Goal: Task Accomplishment & Management: Manage account settings

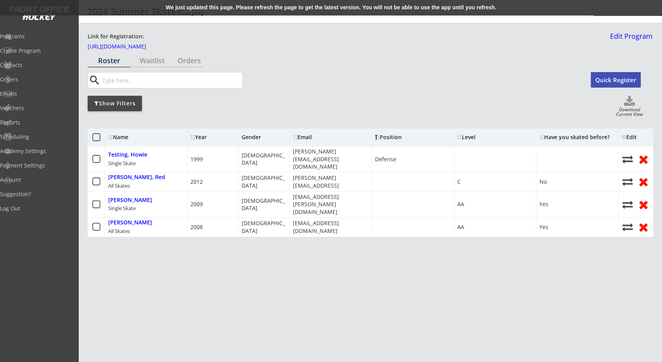
click at [347, 111] on div "Show Filters Download Current View" at bounding box center [370, 107] width 565 height 22
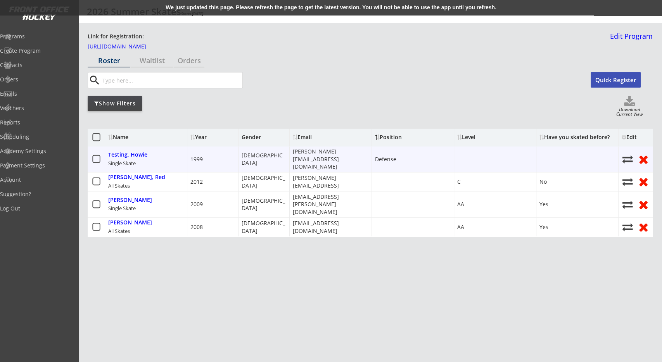
drag, startPoint x: 450, startPoint y: 152, endPoint x: 384, endPoint y: 148, distance: 65.7
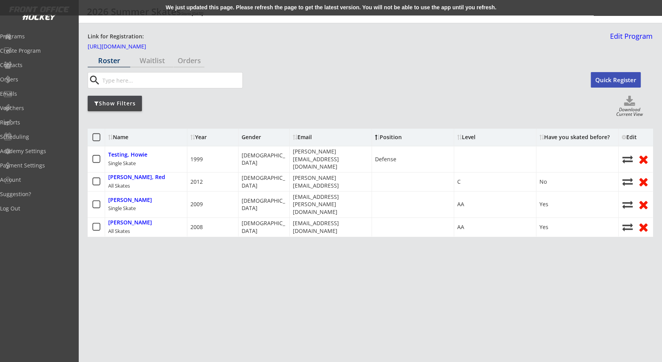
click at [398, 116] on div "Show Filters Download Current View" at bounding box center [370, 107] width 565 height 22
click at [636, 136] on div "Edit" at bounding box center [632, 137] width 21 height 5
click at [466, 3] on div "We just updated this page. Please refresh the page to get the latest version. Y…" at bounding box center [331, 8] width 662 height 16
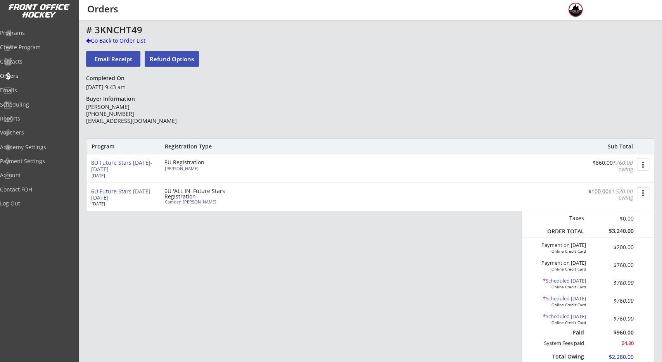
scroll to position [282, 0]
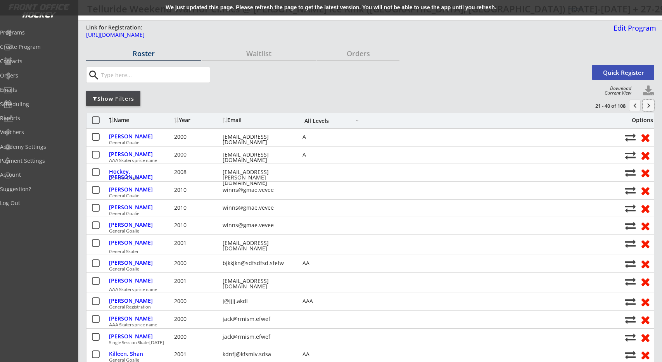
select select ""All Levels""
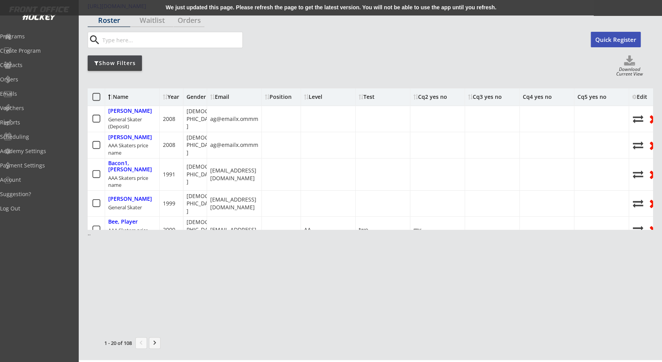
scroll to position [115, 0]
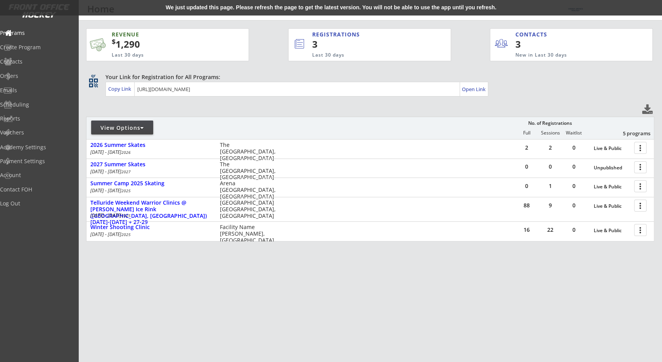
click at [262, 100] on div "REVENUE $ 1,290 Last 30 days REGISTRATIONS 3 Last 30 days CONTACTS 3 New in Las…" at bounding box center [370, 172] width 568 height 302
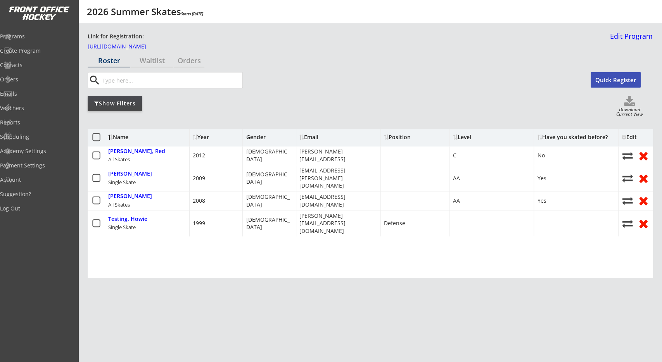
click at [308, 93] on div "Roster Waitlist Orders search Quick Register Show Filters Download Current View…" at bounding box center [370, 223] width 565 height 338
click at [641, 135] on div "Edit" at bounding box center [632, 137] width 27 height 9
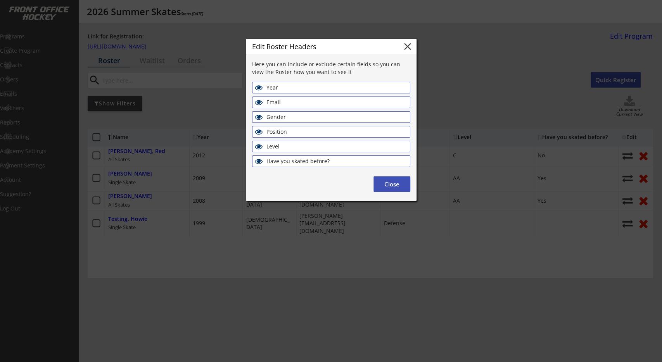
click at [286, 133] on div "Position" at bounding box center [309, 132] width 85 height 7
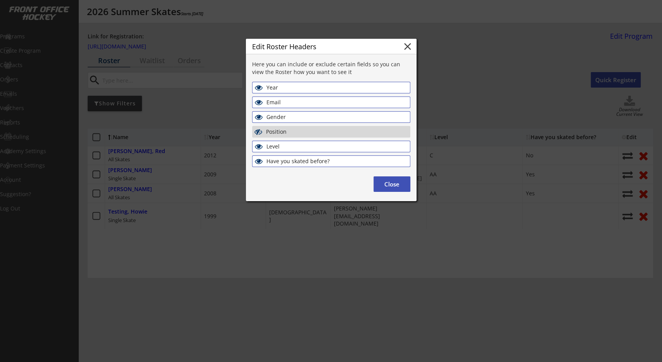
click at [287, 163] on div "Have you skated before?" at bounding box center [309, 161] width 85 height 7
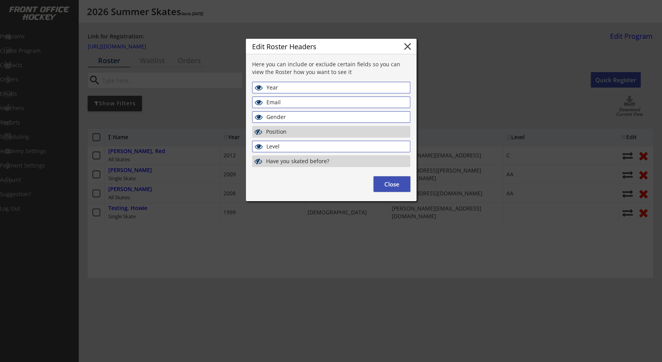
click at [401, 185] on button "Close" at bounding box center [392, 185] width 37 height 16
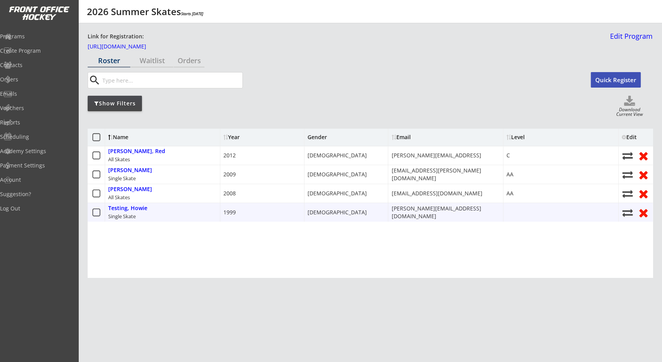
drag, startPoint x: 405, startPoint y: 217, endPoint x: 203, endPoint y: 218, distance: 202.1
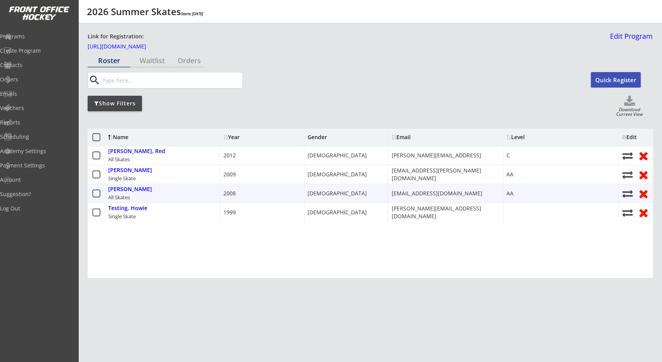
drag, startPoint x: 364, startPoint y: 198, endPoint x: 159, endPoint y: 196, distance: 204.9
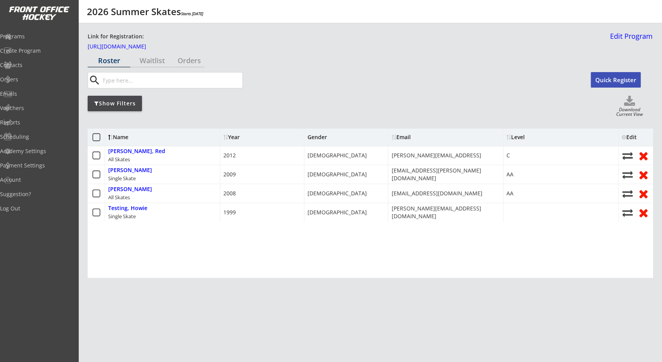
click at [346, 119] on div "Roster Waitlist Orders search Quick Register Show Filters Download Current View…" at bounding box center [370, 223] width 565 height 338
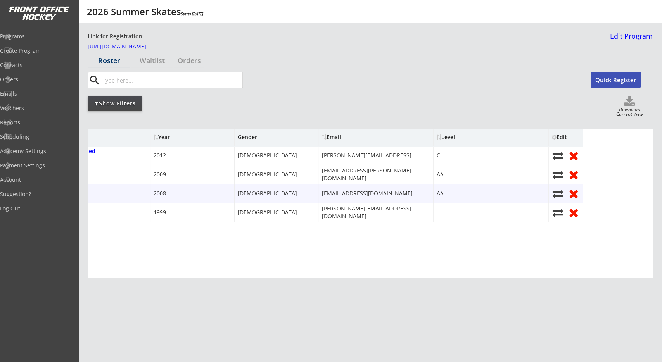
scroll to position [0, 166]
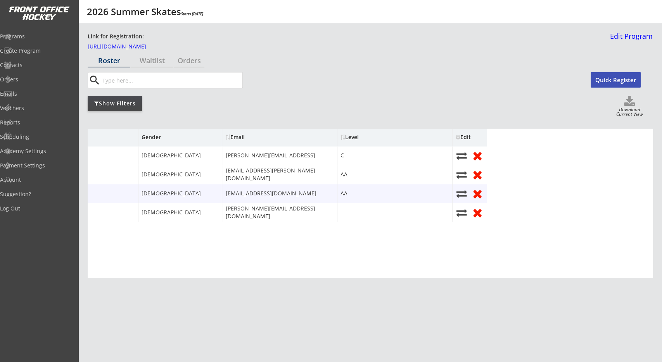
drag, startPoint x: 401, startPoint y: 190, endPoint x: 419, endPoint y: 188, distance: 18.0
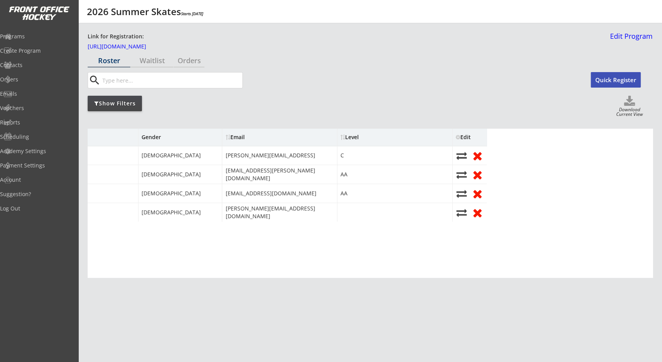
scroll to position [0, 0]
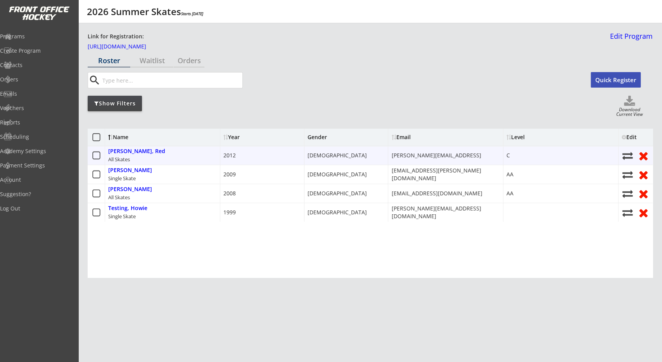
drag, startPoint x: 322, startPoint y: 164, endPoint x: 234, endPoint y: 155, distance: 88.2
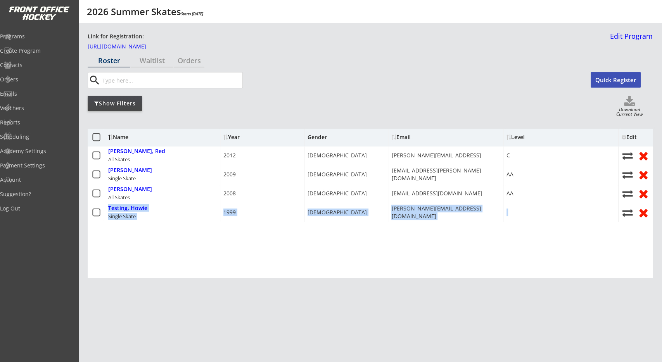
drag, startPoint x: 225, startPoint y: 273, endPoint x: 281, endPoint y: 280, distance: 56.7
click at [281, 278] on div at bounding box center [262, 203] width 84 height 149
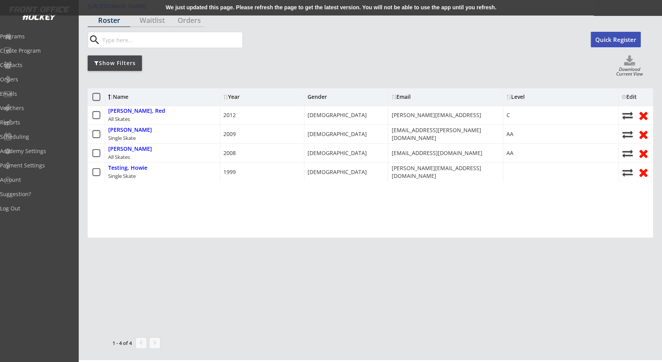
click at [261, 9] on div "We just updated this page. Please refresh the page to get the latest version. Y…" at bounding box center [331, 8] width 662 height 16
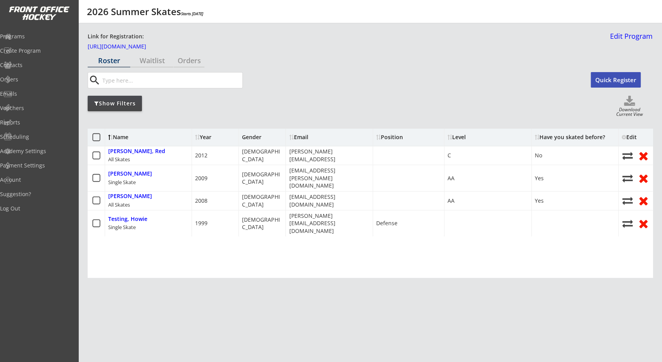
click at [633, 135] on div "Edit" at bounding box center [632, 137] width 21 height 5
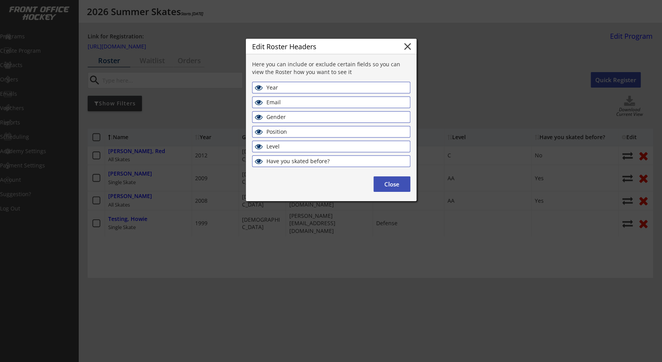
click at [289, 90] on div "Year" at bounding box center [309, 88] width 85 height 7
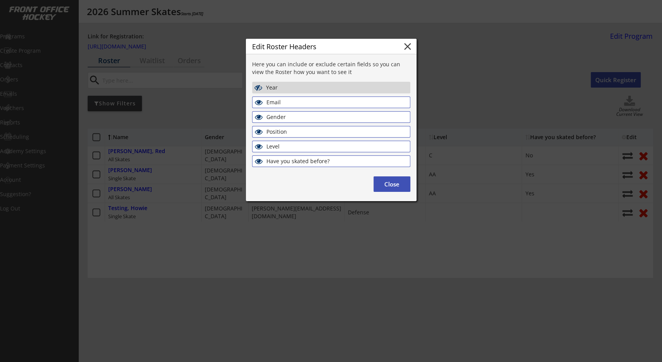
click at [380, 181] on button "Close" at bounding box center [392, 185] width 37 height 16
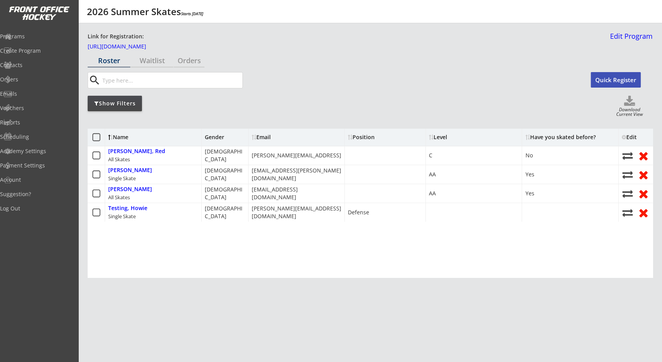
click at [630, 137] on div "Edit" at bounding box center [632, 137] width 21 height 5
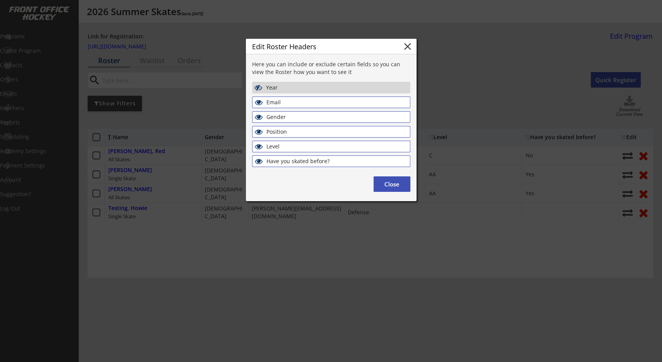
click at [336, 88] on div "Year" at bounding box center [308, 88] width 85 height 7
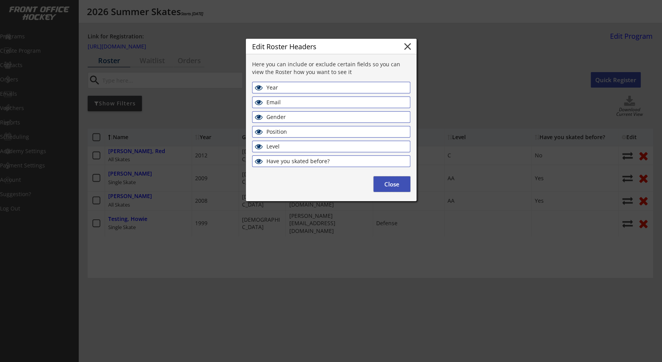
click at [386, 183] on button "Close" at bounding box center [392, 185] width 37 height 16
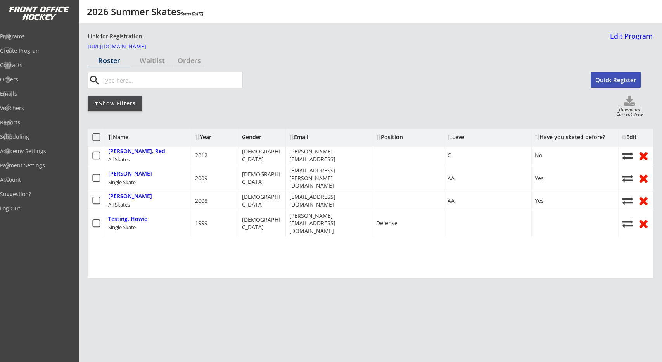
click at [632, 135] on div "Edit" at bounding box center [632, 137] width 21 height 5
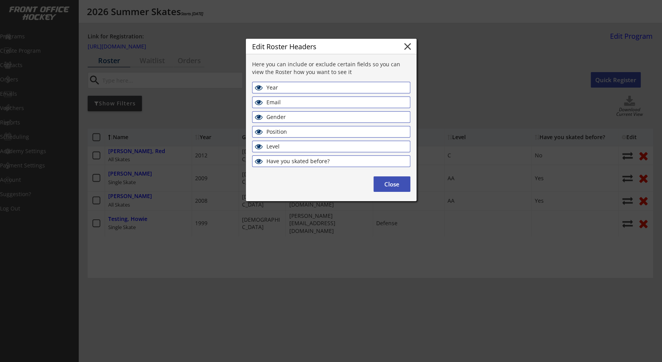
click at [337, 163] on div "Have you skated before?" at bounding box center [309, 161] width 85 height 7
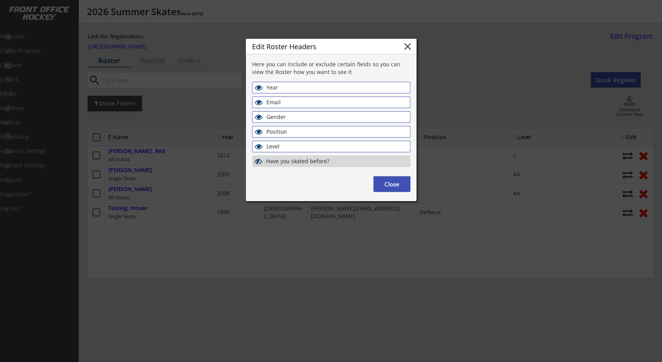
click at [380, 183] on button "Close" at bounding box center [392, 185] width 37 height 16
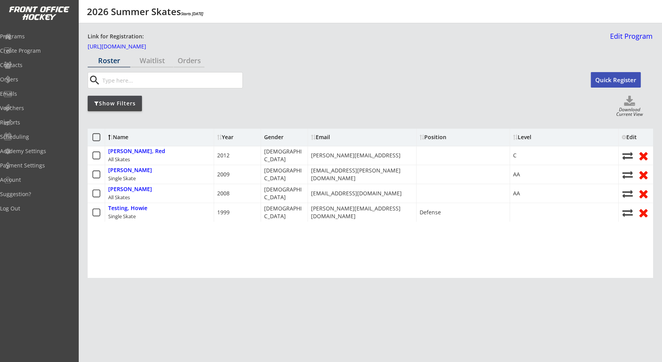
click at [417, 102] on div "Show Filters Download Current View" at bounding box center [370, 107] width 565 height 22
click at [333, 113] on div "Show Filters Download Current View" at bounding box center [370, 107] width 565 height 22
click at [358, 284] on div "Name Year Gender Email Position Level Have you skated before? Edit [PERSON_NAME…" at bounding box center [370, 239] width 565 height 233
click at [313, 244] on div at bounding box center [362, 203] width 108 height 149
click at [270, 248] on div at bounding box center [284, 203] width 47 height 149
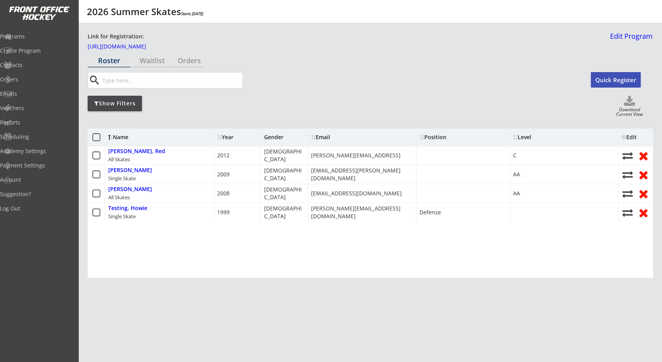
click at [270, 248] on div at bounding box center [284, 203] width 47 height 149
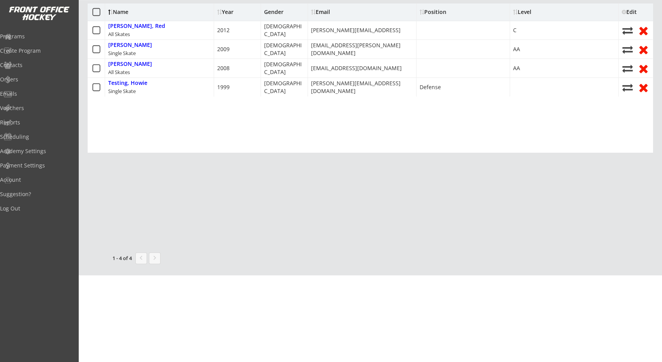
scroll to position [81, 0]
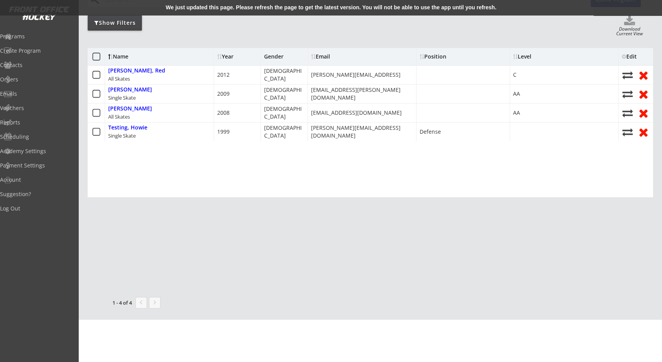
click at [256, 5] on div "We just updated this page. Please refresh the page to get the latest version. Y…" at bounding box center [331, 8] width 662 height 16
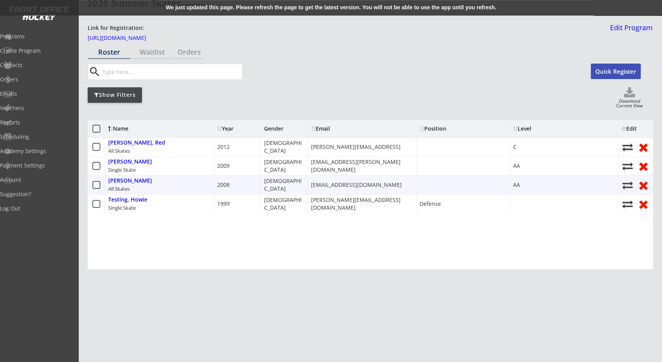
scroll to position [0, 0]
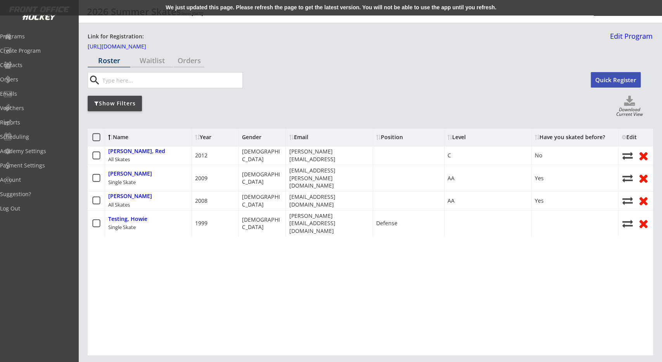
click at [223, 2] on div "We just updated this page. Please refresh the page to get the latest version. Y…" at bounding box center [331, 8] width 662 height 16
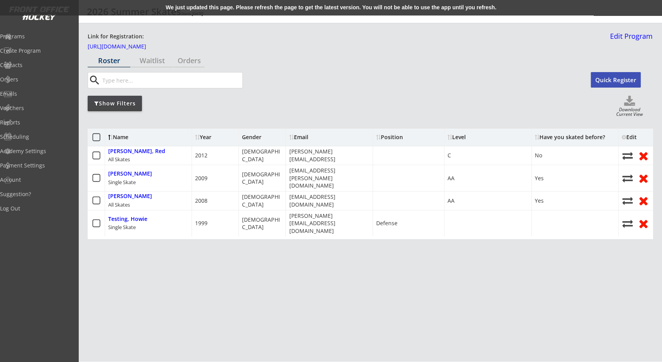
click at [236, 8] on div "We just updated this page. Please refresh the page to get the latest version. Y…" at bounding box center [331, 8] width 662 height 16
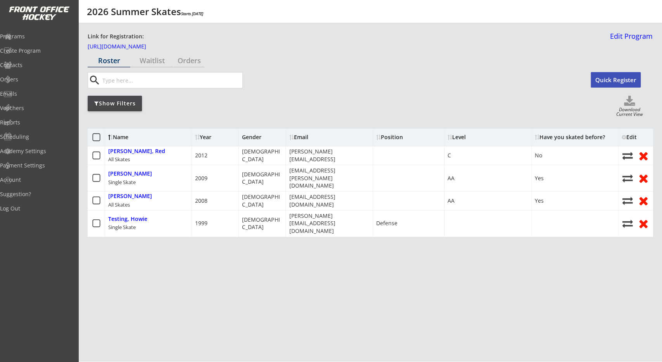
click at [549, 138] on div "Have you skated before?" at bounding box center [570, 137] width 70 height 5
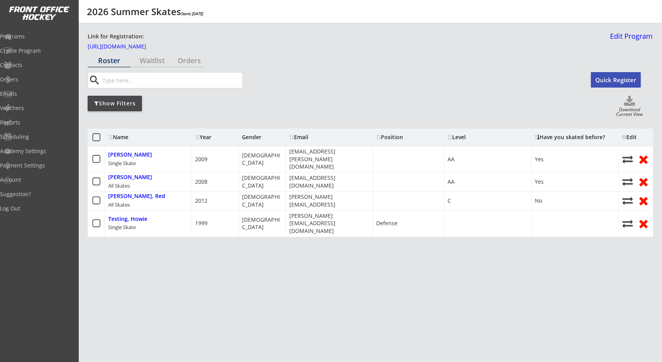
click at [549, 138] on div "Have you skated before?" at bounding box center [570, 137] width 70 height 5
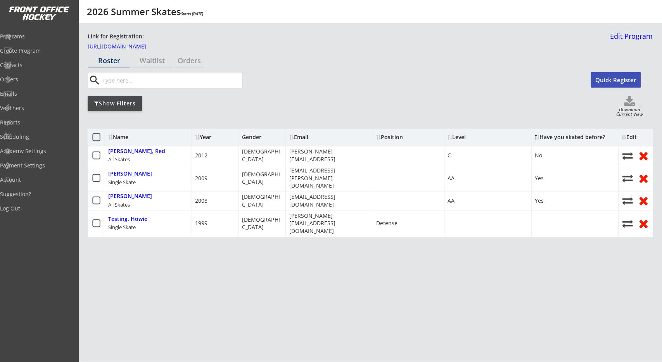
click at [454, 139] on div "Level" at bounding box center [483, 137] width 70 height 5
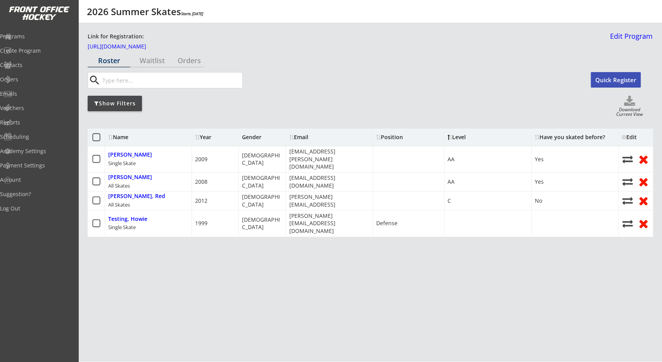
click at [455, 139] on div "Level" at bounding box center [483, 137] width 70 height 5
click at [464, 141] on div "Level" at bounding box center [488, 137] width 87 height 17
click at [464, 138] on div "Level" at bounding box center [483, 137] width 70 height 5
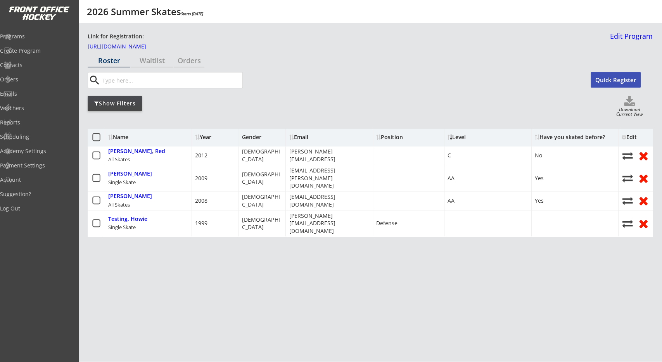
click at [470, 126] on div "Name Year Gender Email Position Level Have you skated before? Edit [PERSON_NAME…" at bounding box center [370, 181] width 565 height 116
click at [377, 139] on div at bounding box center [377, 137] width 2 height 5
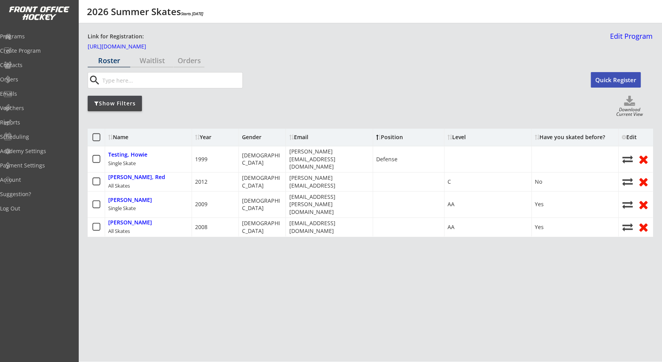
click at [377, 139] on div at bounding box center [377, 137] width 2 height 5
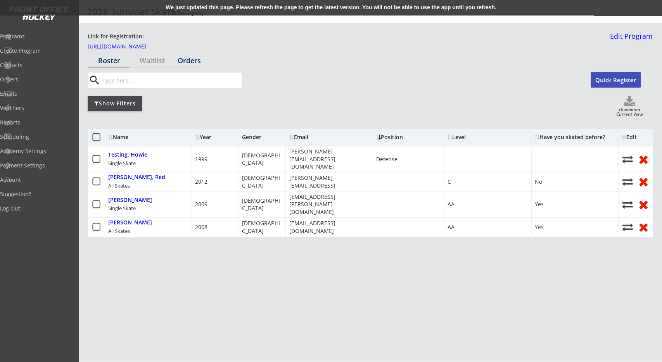
click at [196, 61] on div "Orders" at bounding box center [189, 60] width 31 height 7
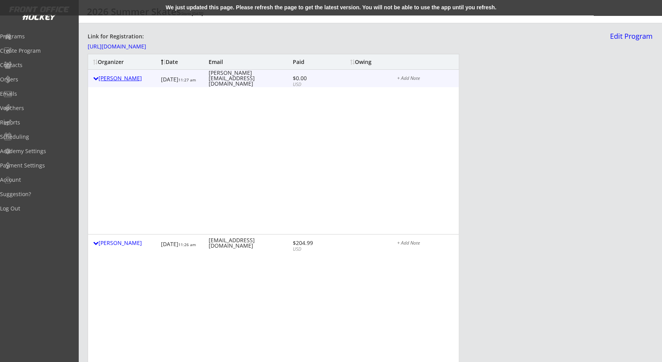
click at [109, 78] on div "[PERSON_NAME]" at bounding box center [125, 78] width 64 height 5
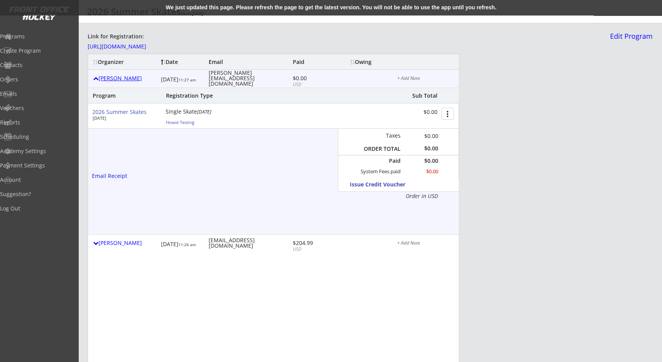
click at [109, 78] on div "[PERSON_NAME]" at bounding box center [125, 78] width 64 height 5
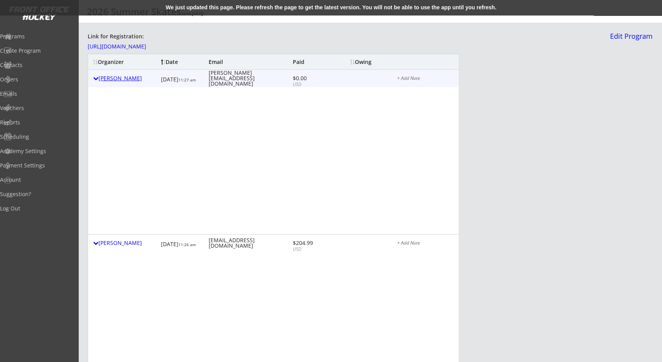
click at [109, 78] on div "[PERSON_NAME]" at bounding box center [125, 78] width 64 height 5
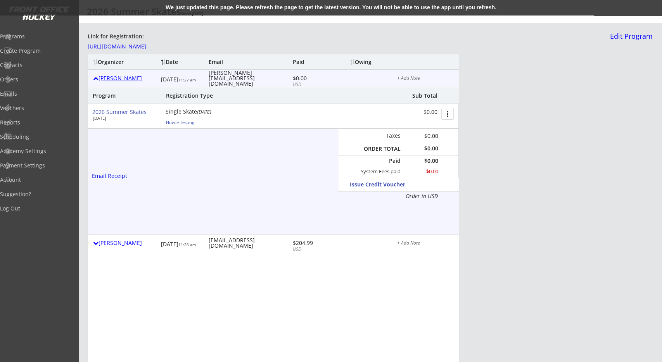
click at [109, 78] on div "[PERSON_NAME]" at bounding box center [125, 78] width 64 height 5
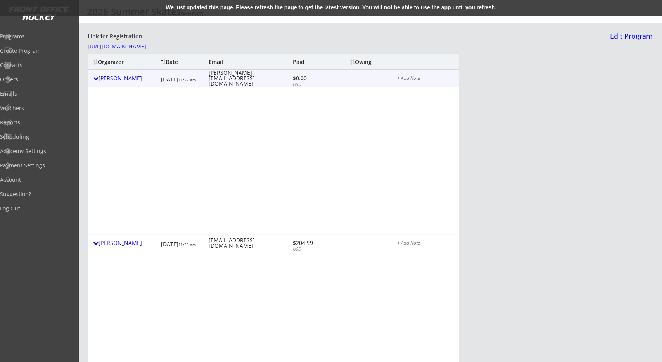
click at [109, 78] on div "[PERSON_NAME]" at bounding box center [125, 78] width 64 height 5
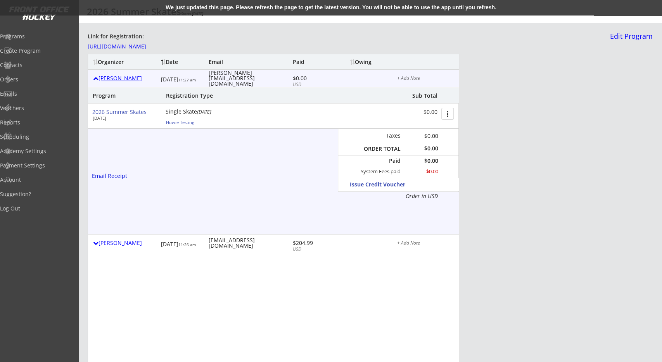
click at [109, 78] on div "[PERSON_NAME]" at bounding box center [125, 78] width 64 height 5
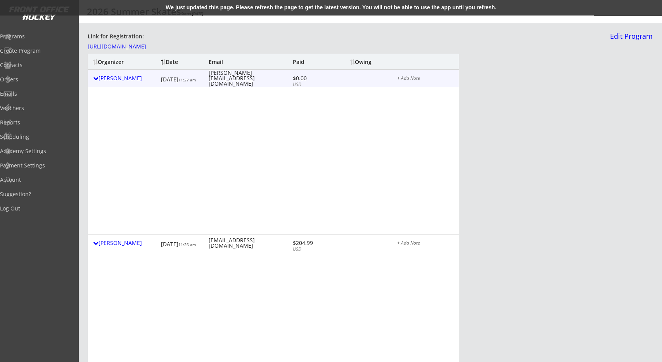
click at [413, 77] on div "+ Add Note" at bounding box center [425, 78] width 57 height 5
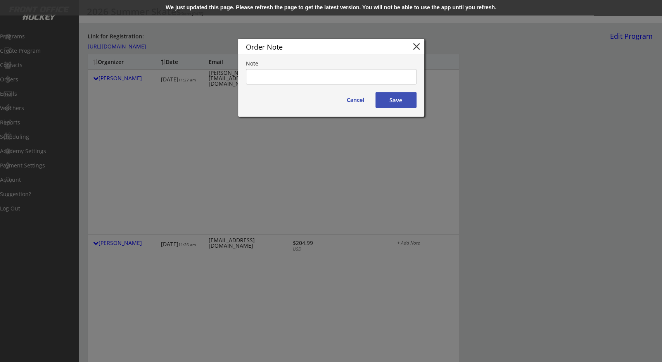
click at [418, 47] on button "close" at bounding box center [417, 47] width 12 height 12
